Goal: Information Seeking & Learning: Learn about a topic

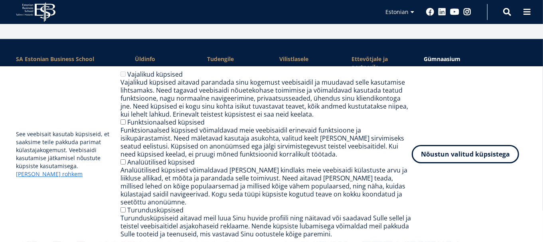
scroll to position [1110, 0]
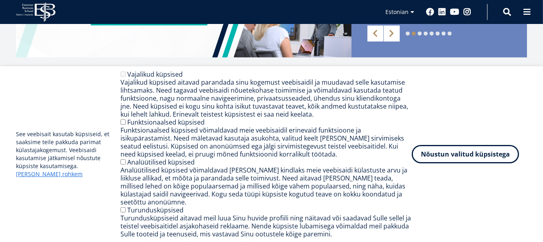
scroll to position [313, 0]
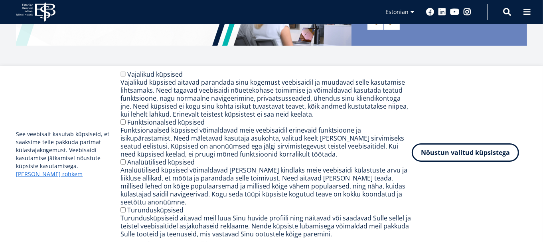
click at [449, 157] on button "Nõustun valitud küpsistega" at bounding box center [465, 152] width 107 height 18
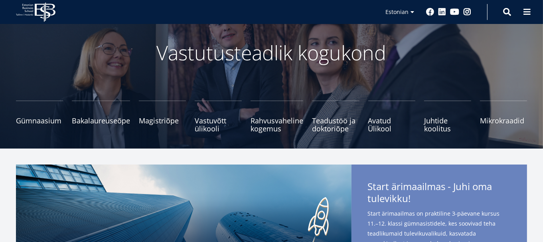
scroll to position [57, 0]
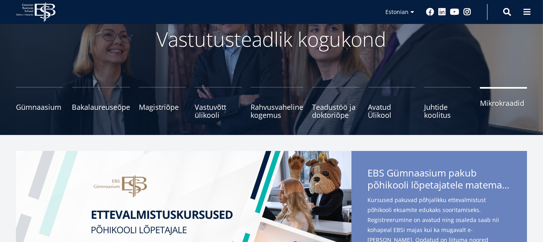
click at [504, 102] on span "Mikrokraadid" at bounding box center [503, 103] width 47 height 8
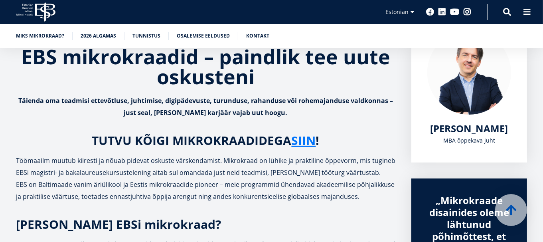
scroll to position [130, 0]
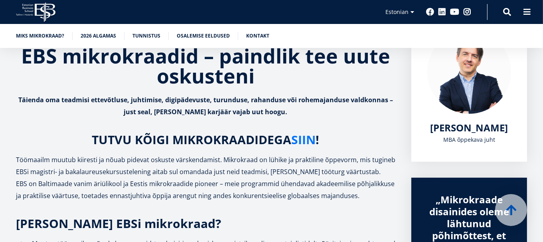
click at [307, 139] on link "SIIN" at bounding box center [304, 140] width 24 height 12
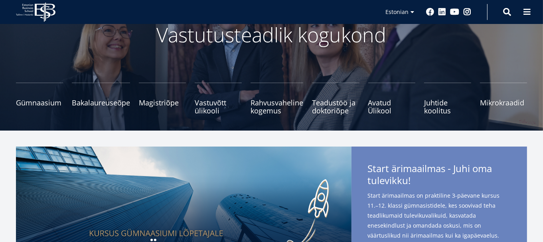
scroll to position [63, 0]
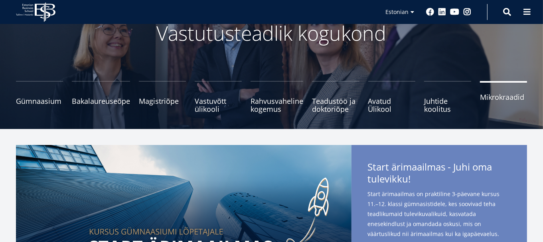
click at [498, 102] on link "Mikrokraadid" at bounding box center [503, 97] width 47 height 32
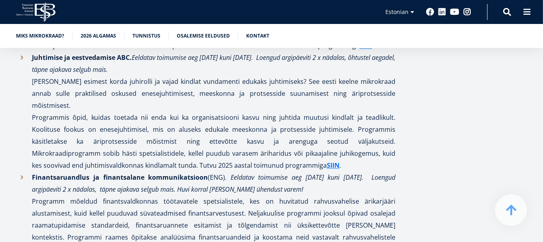
scroll to position [1784, 0]
